Goal: Navigation & Orientation: Understand site structure

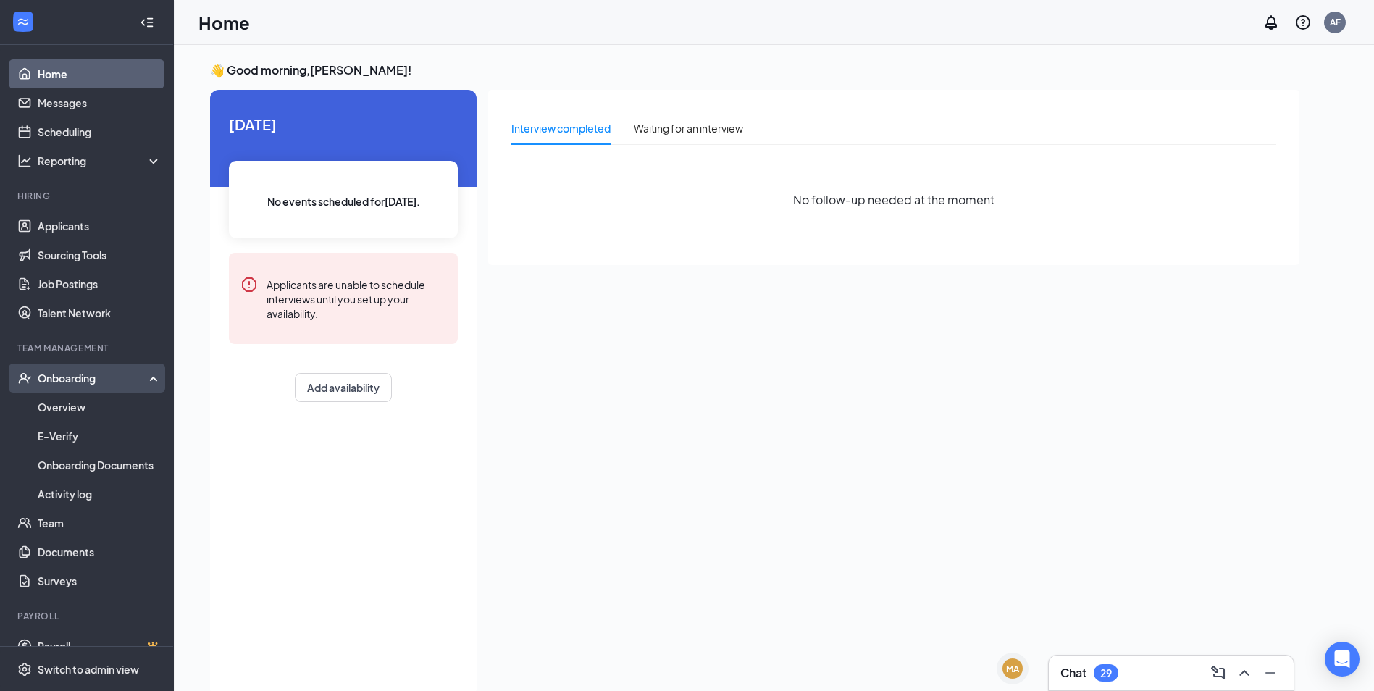
click at [84, 393] on div "Onboarding" at bounding box center [87, 378] width 174 height 29
click at [84, 386] on div "Onboarding" at bounding box center [87, 378] width 174 height 29
click at [71, 416] on link "Overview" at bounding box center [100, 407] width 124 height 29
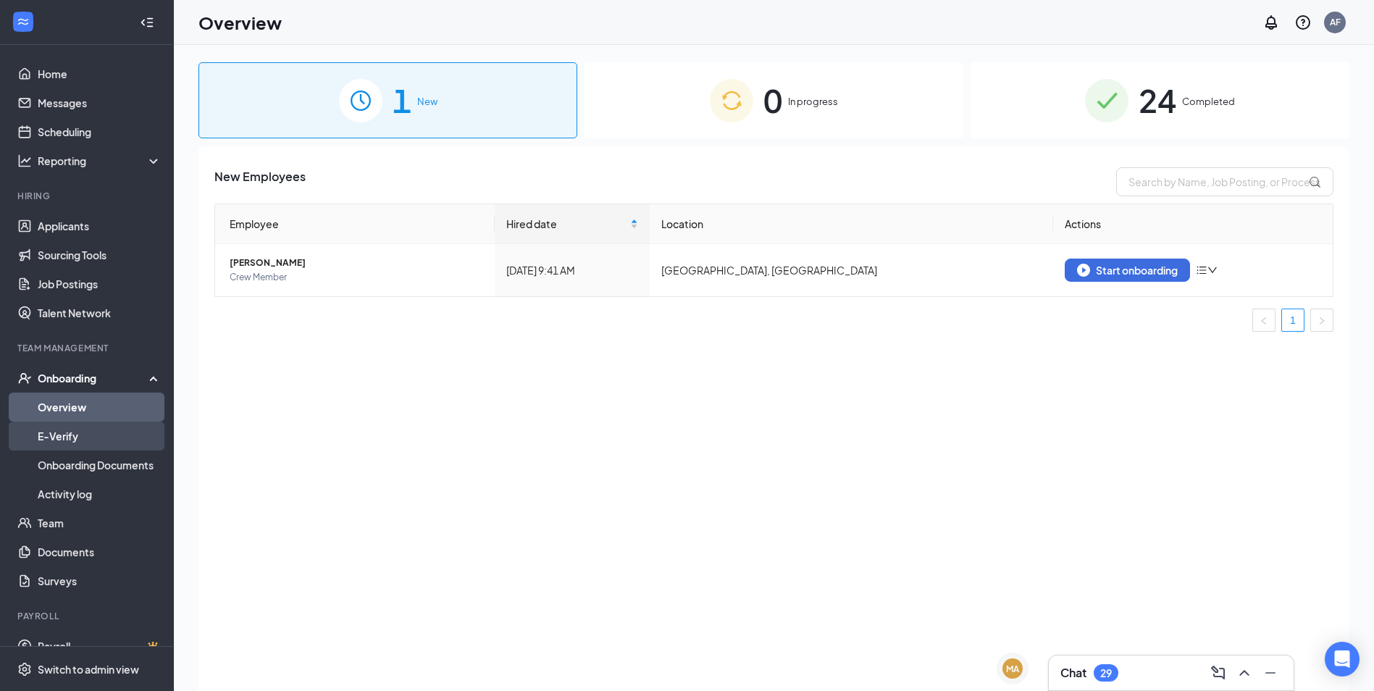
click at [69, 427] on link "E-Verify" at bounding box center [100, 436] width 124 height 29
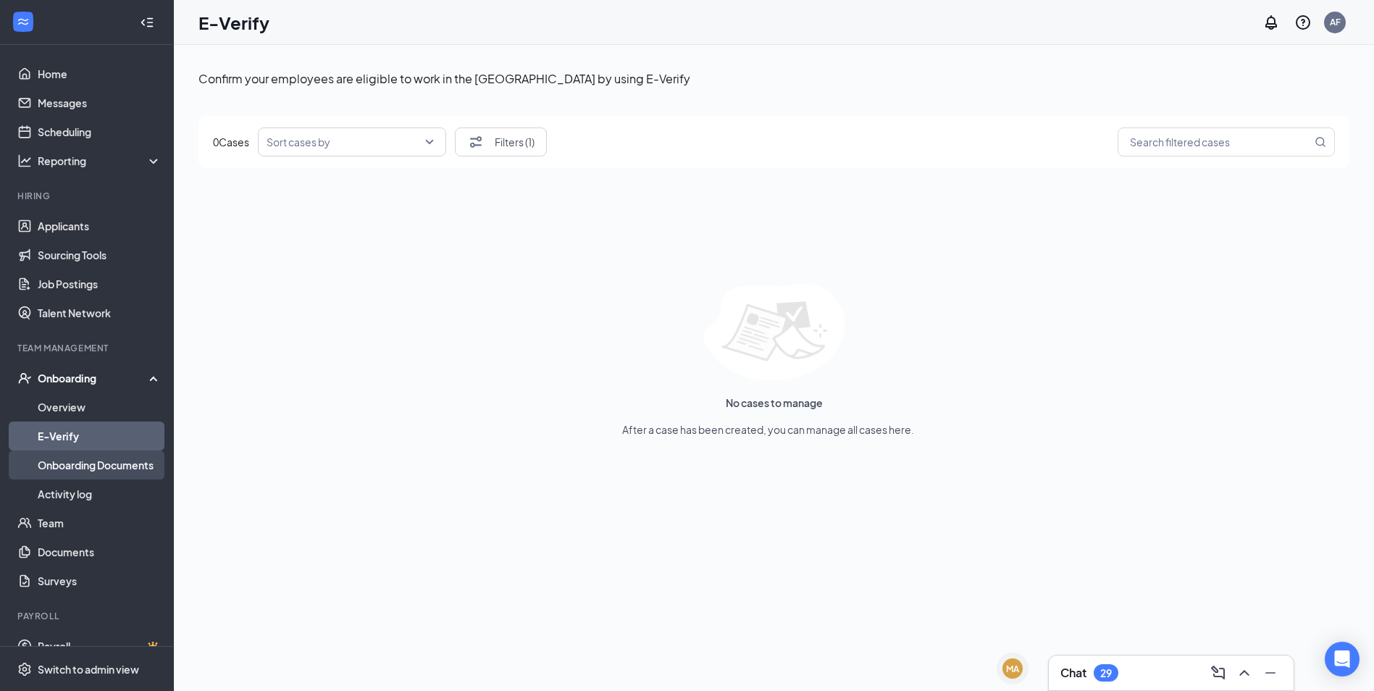
click at [78, 464] on link "Onboarding Documents" at bounding box center [100, 465] width 124 height 29
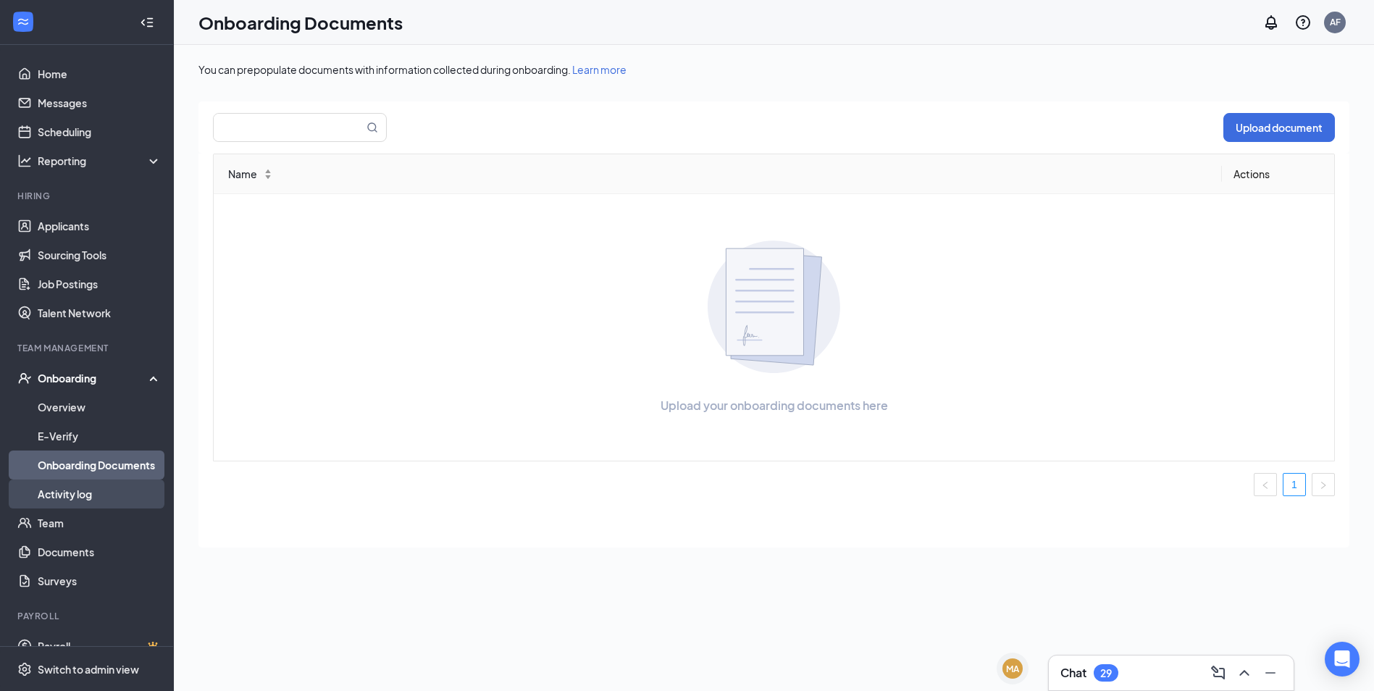
click at [79, 485] on link "Activity log" at bounding box center [100, 494] width 124 height 29
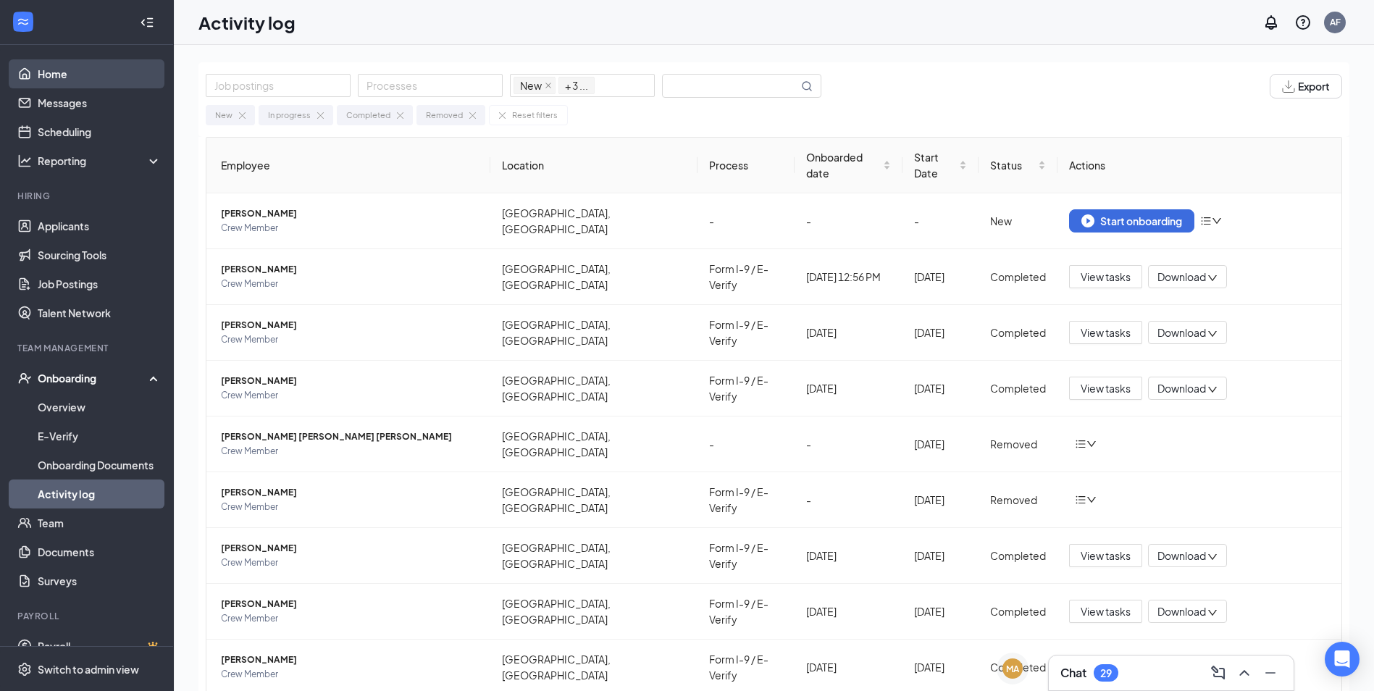
click at [71, 69] on link "Home" at bounding box center [100, 73] width 124 height 29
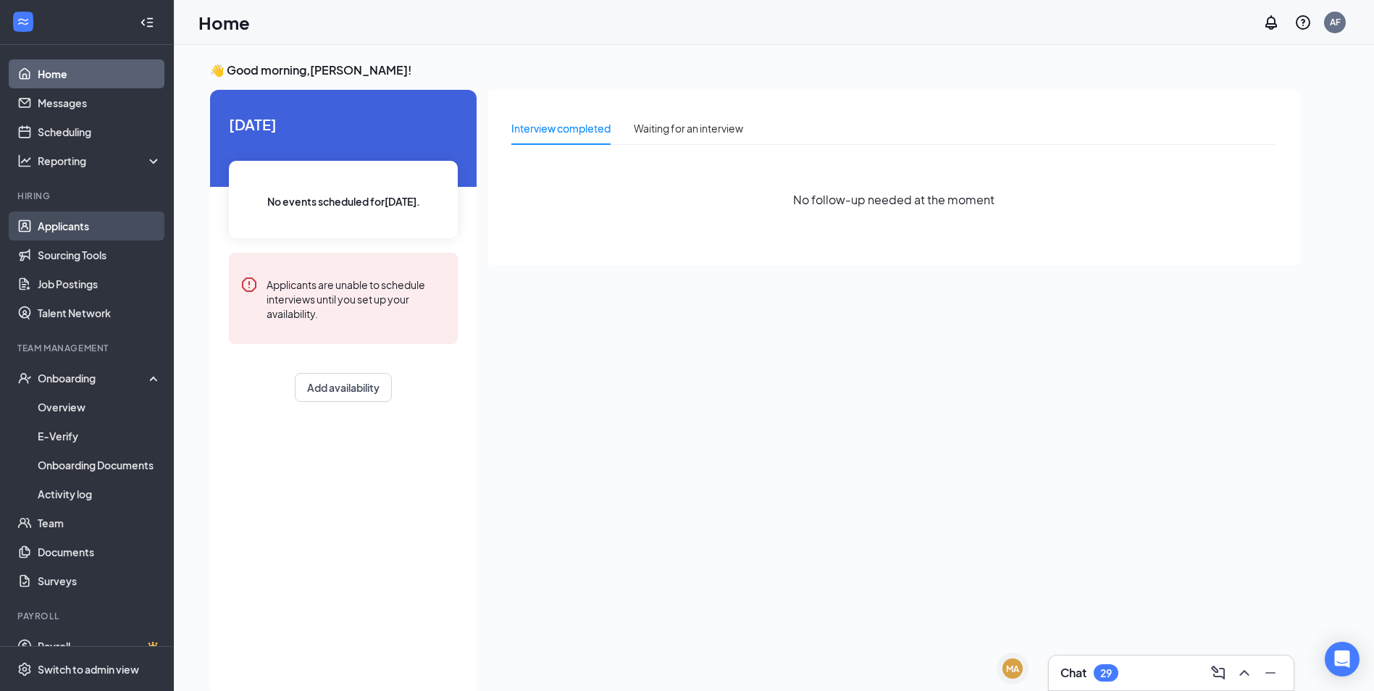
click at [102, 220] on link "Applicants" at bounding box center [100, 226] width 124 height 29
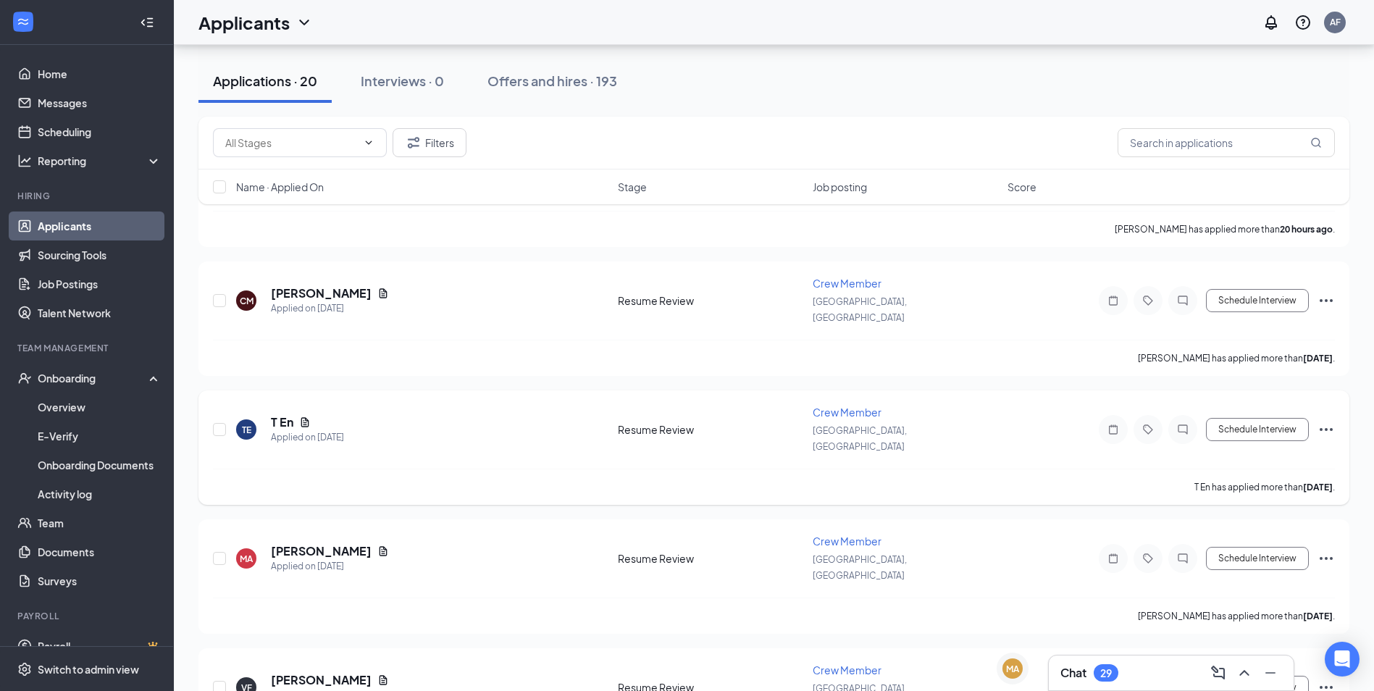
scroll to position [580, 0]
